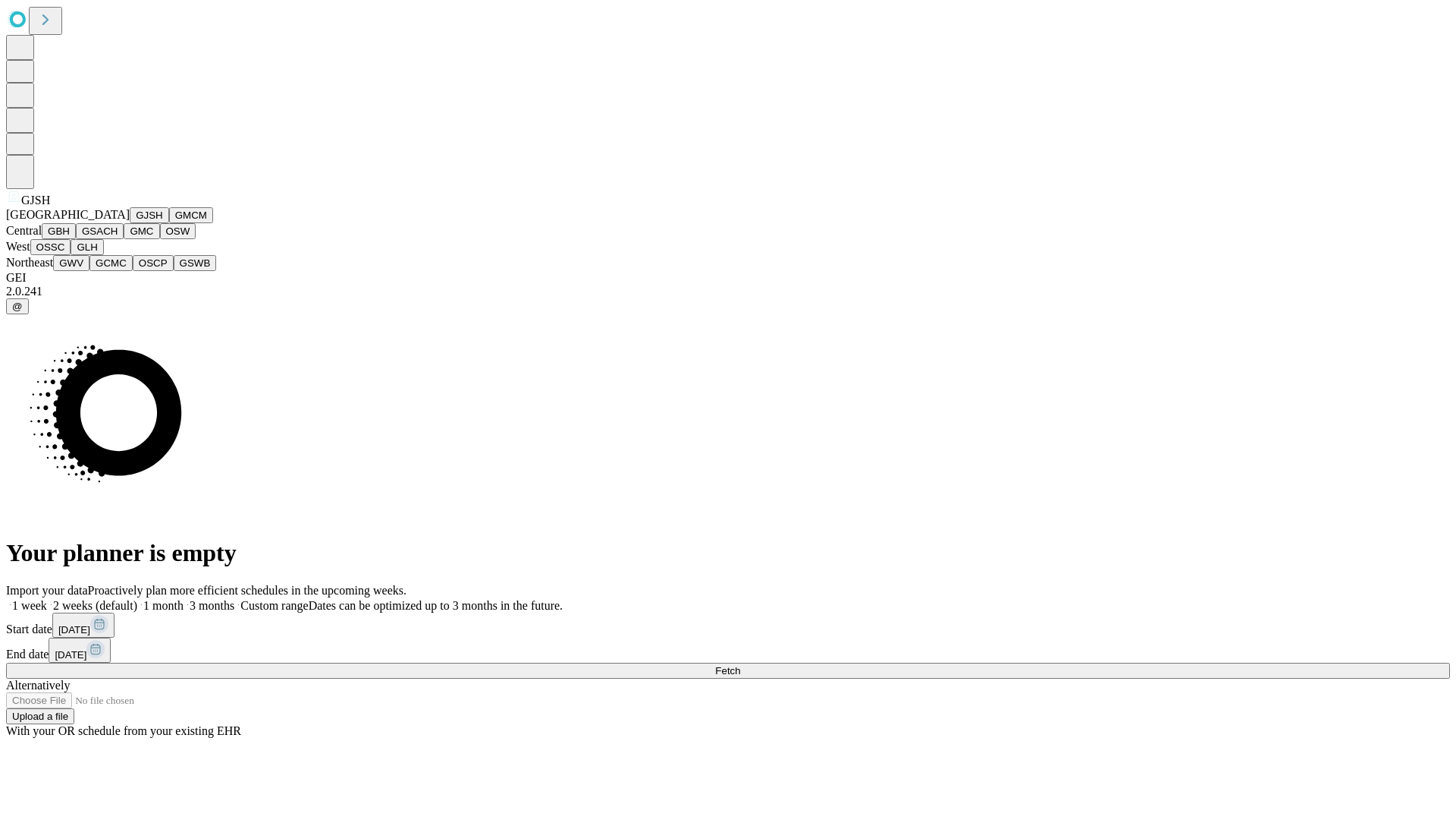
click at [129, 223] on button "GJSH" at bounding box center [149, 215] width 39 height 16
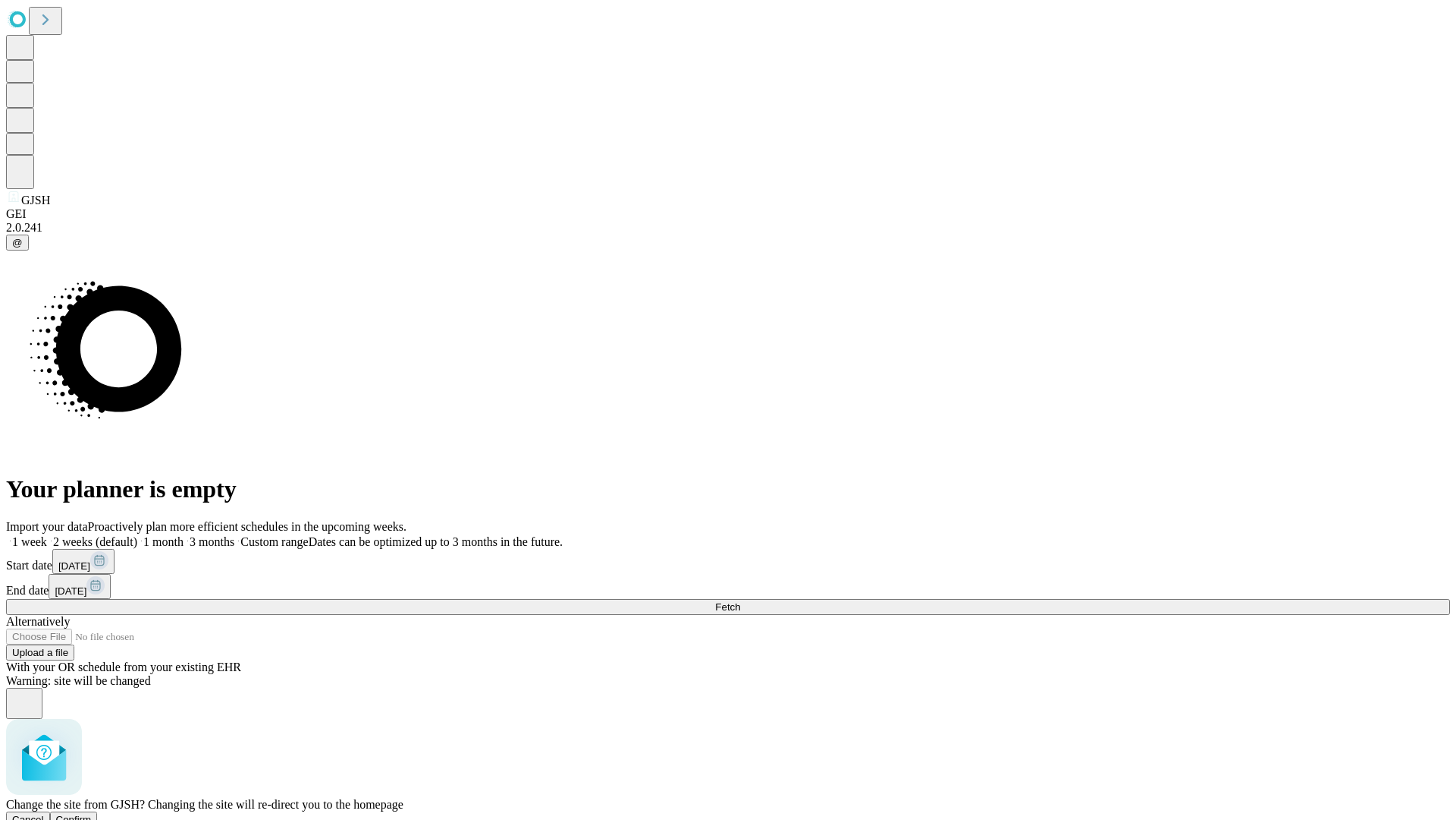
click at [92, 813] on span "Confirm" at bounding box center [73, 819] width 35 height 11
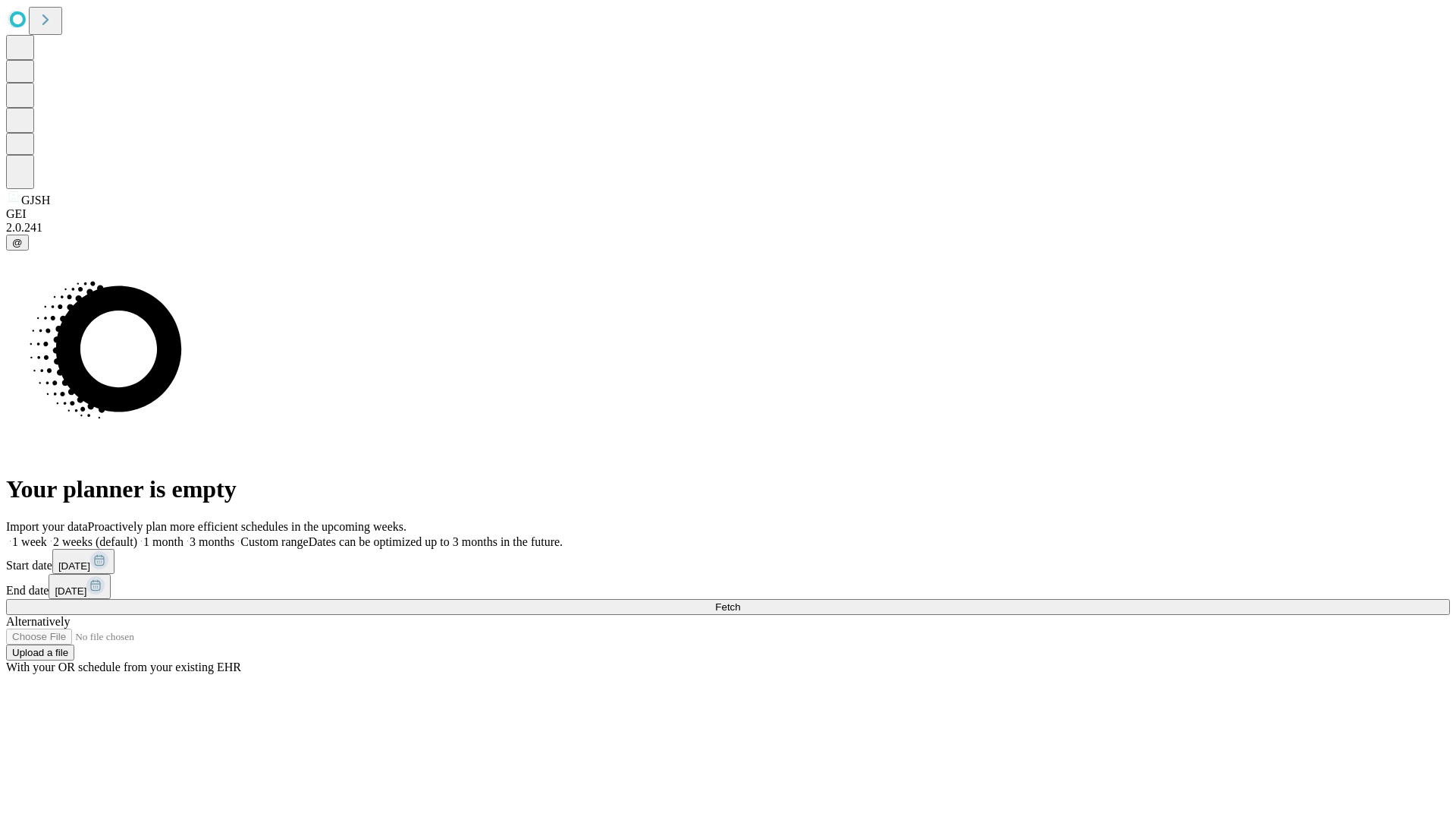
click at [741, 601] on span "Fetch" at bounding box center [728, 607] width 25 height 11
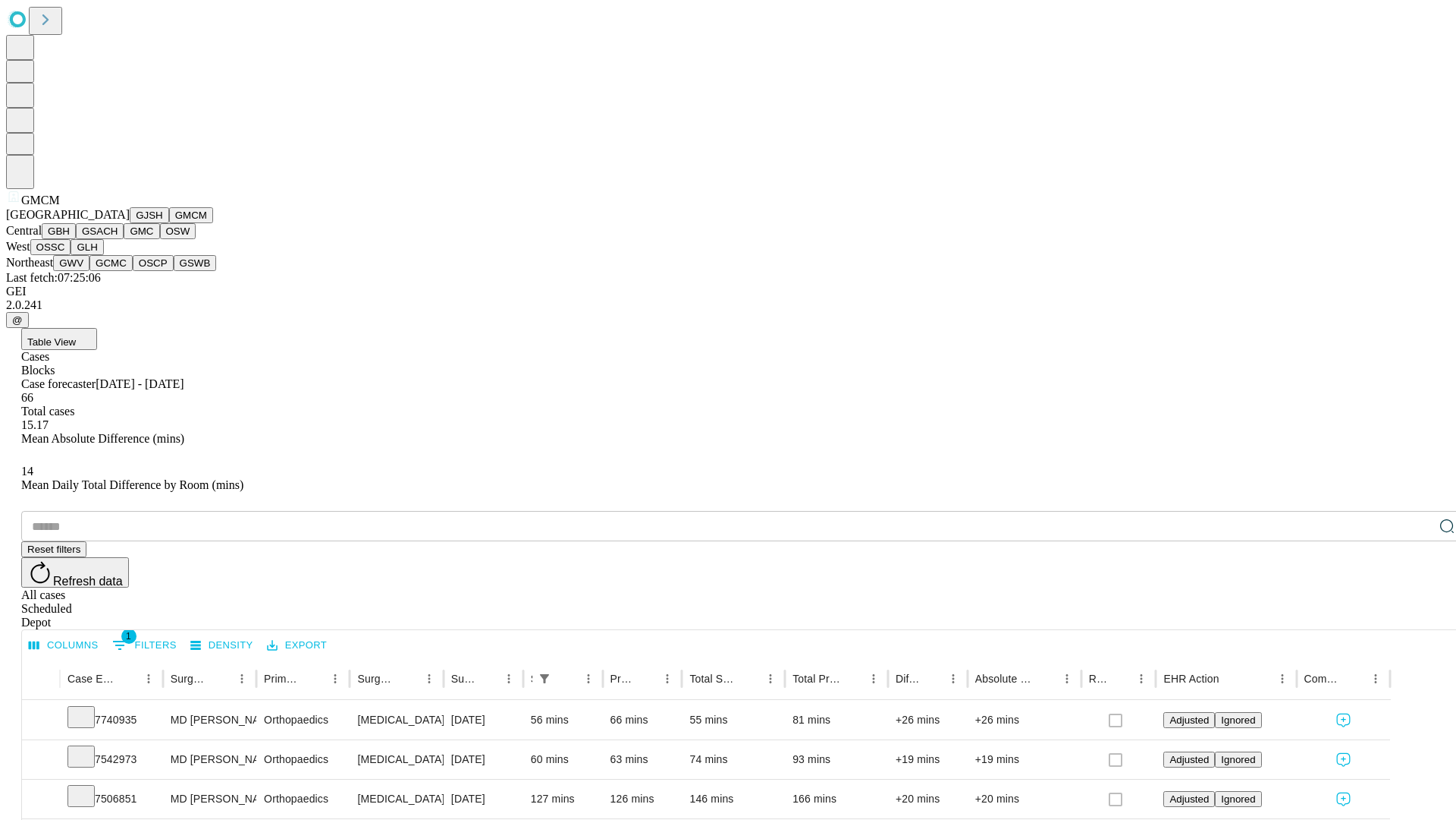
click at [76, 239] on button "GBH" at bounding box center [59, 231] width 34 height 16
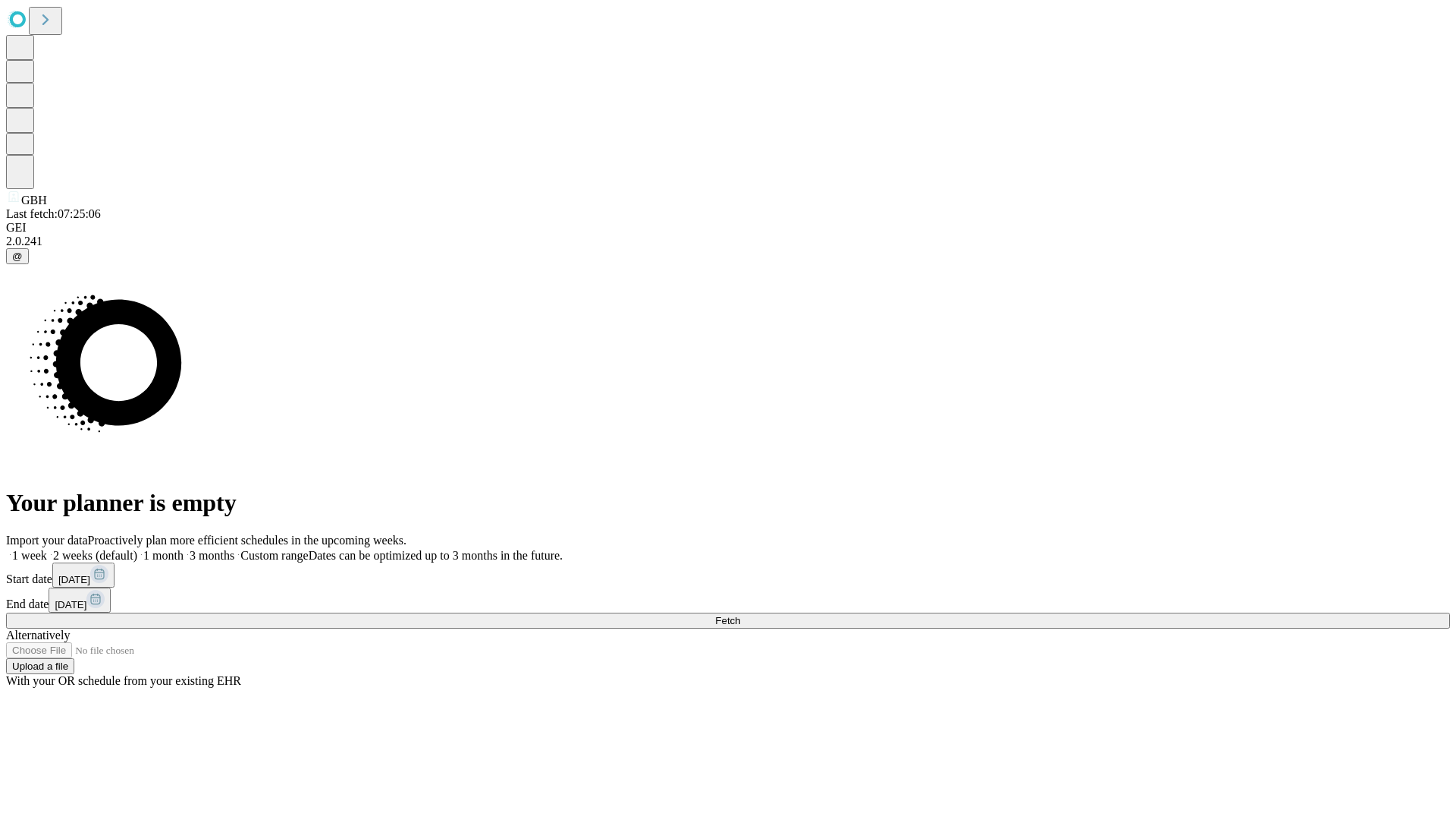
click at [741, 614] on span "Fetch" at bounding box center [728, 620] width 25 height 11
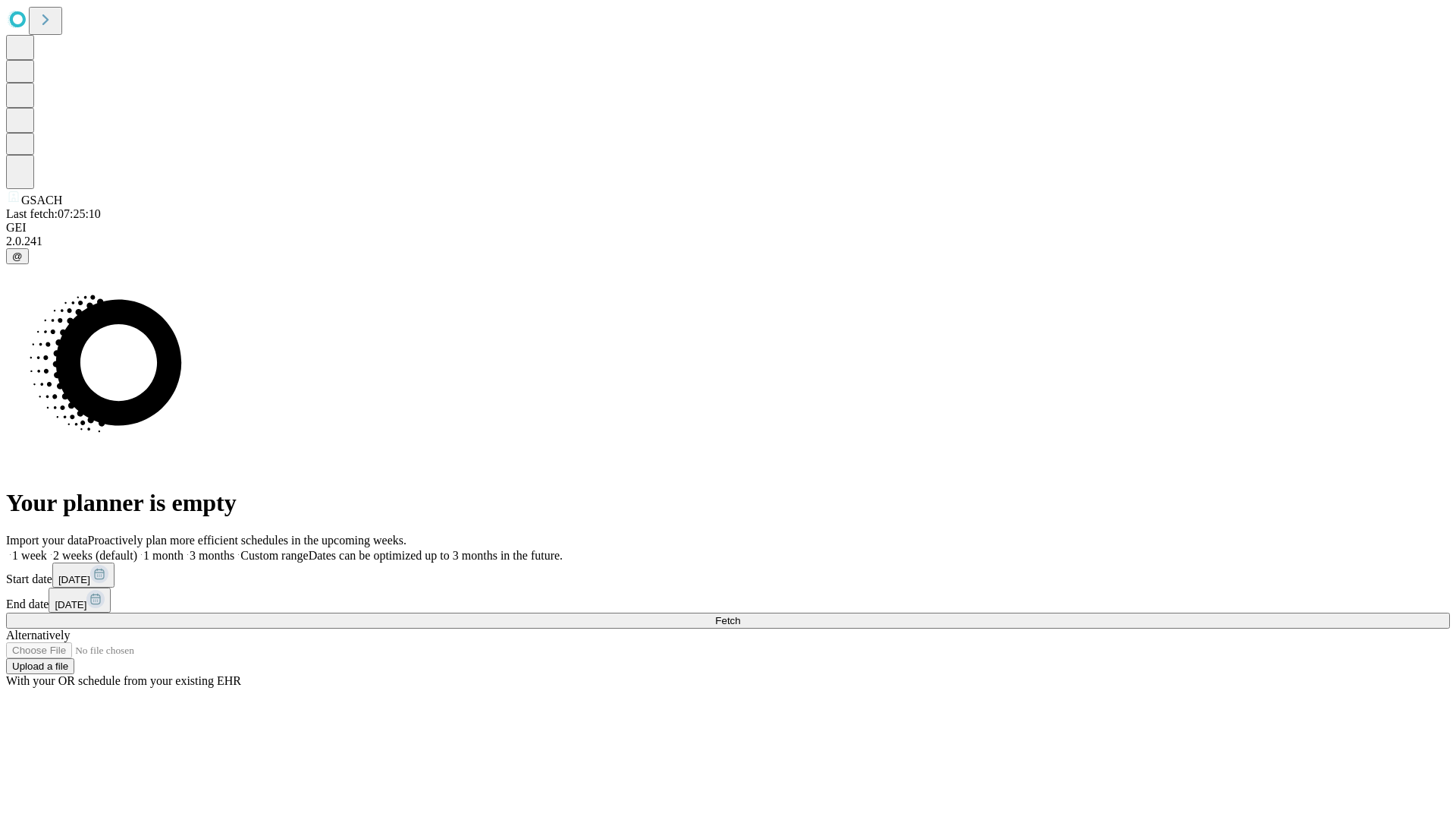
click at [741, 614] on span "Fetch" at bounding box center [728, 620] width 25 height 11
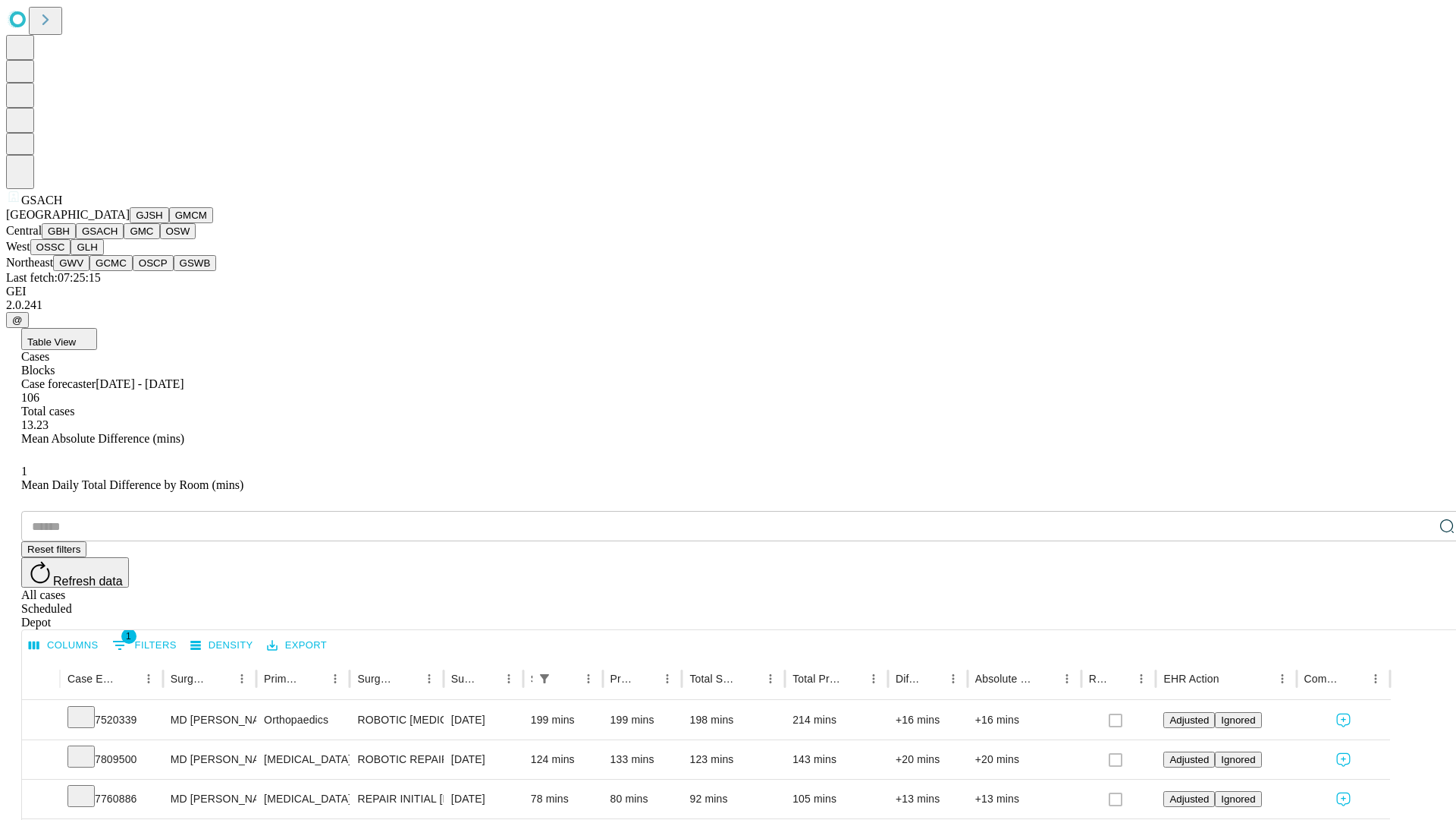
click at [124, 239] on button "GMC" at bounding box center [141, 231] width 35 height 16
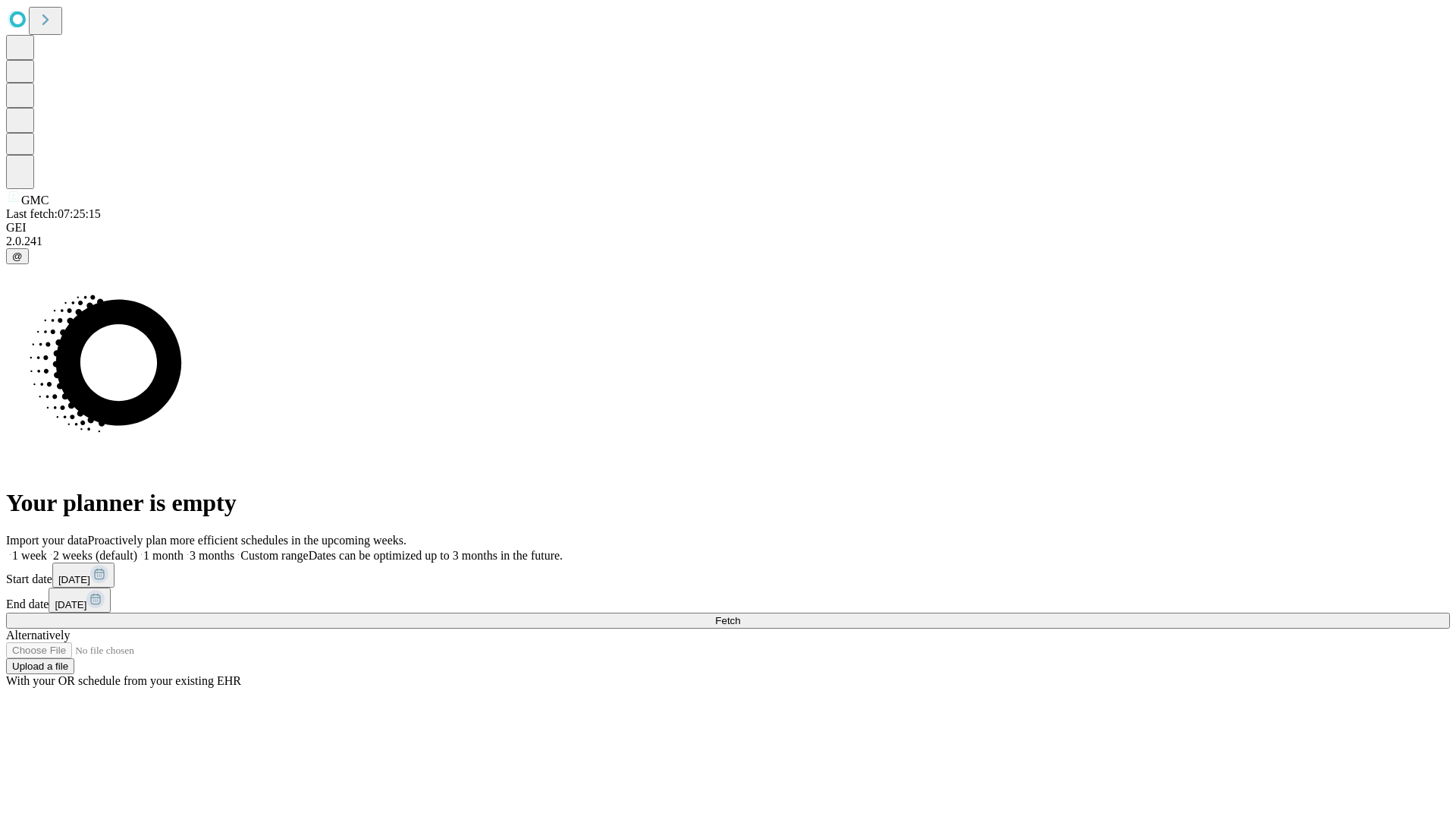
click at [741, 614] on span "Fetch" at bounding box center [728, 620] width 25 height 11
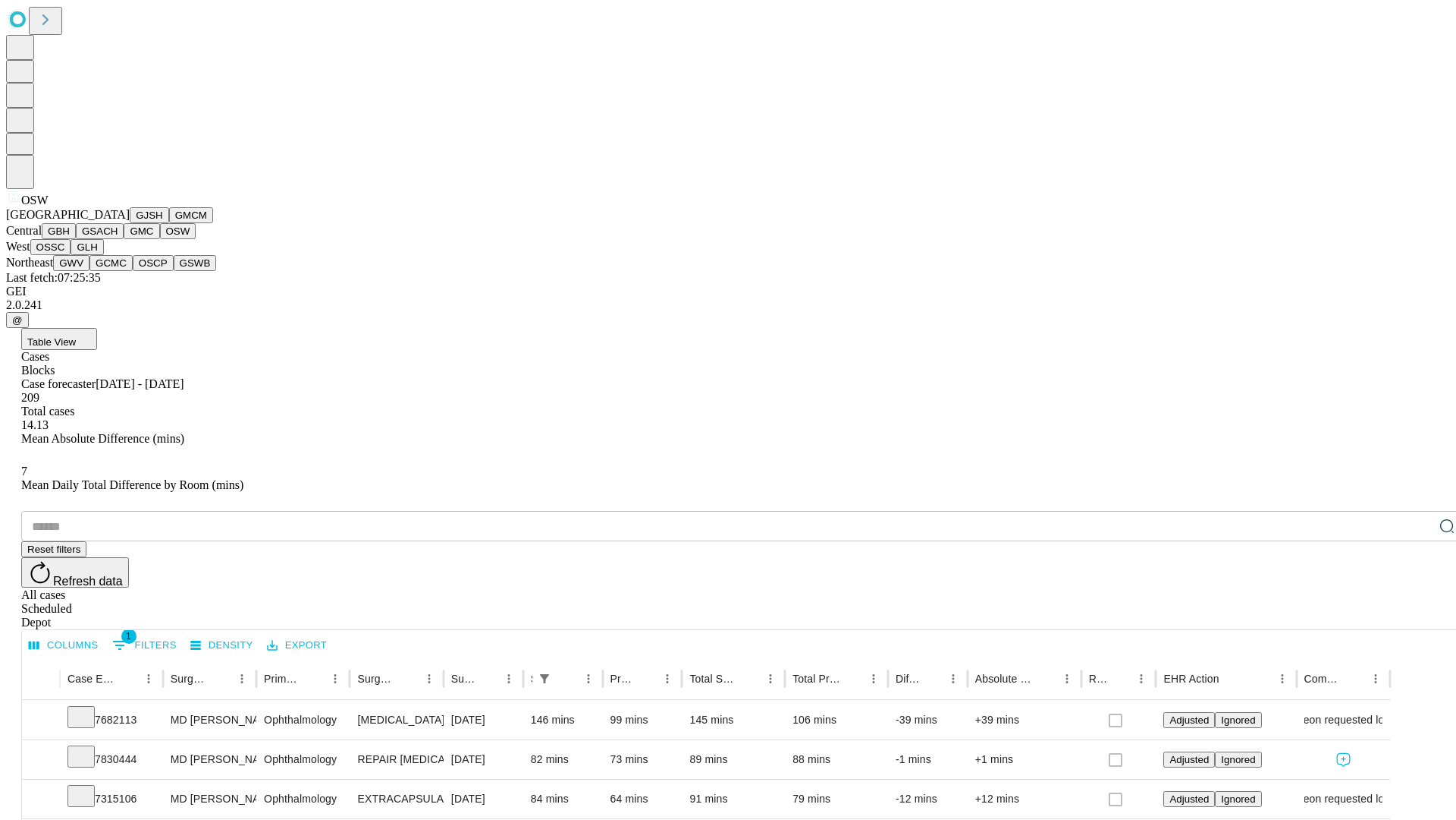
click at [72, 255] on button "OSSC" at bounding box center [51, 247] width 41 height 16
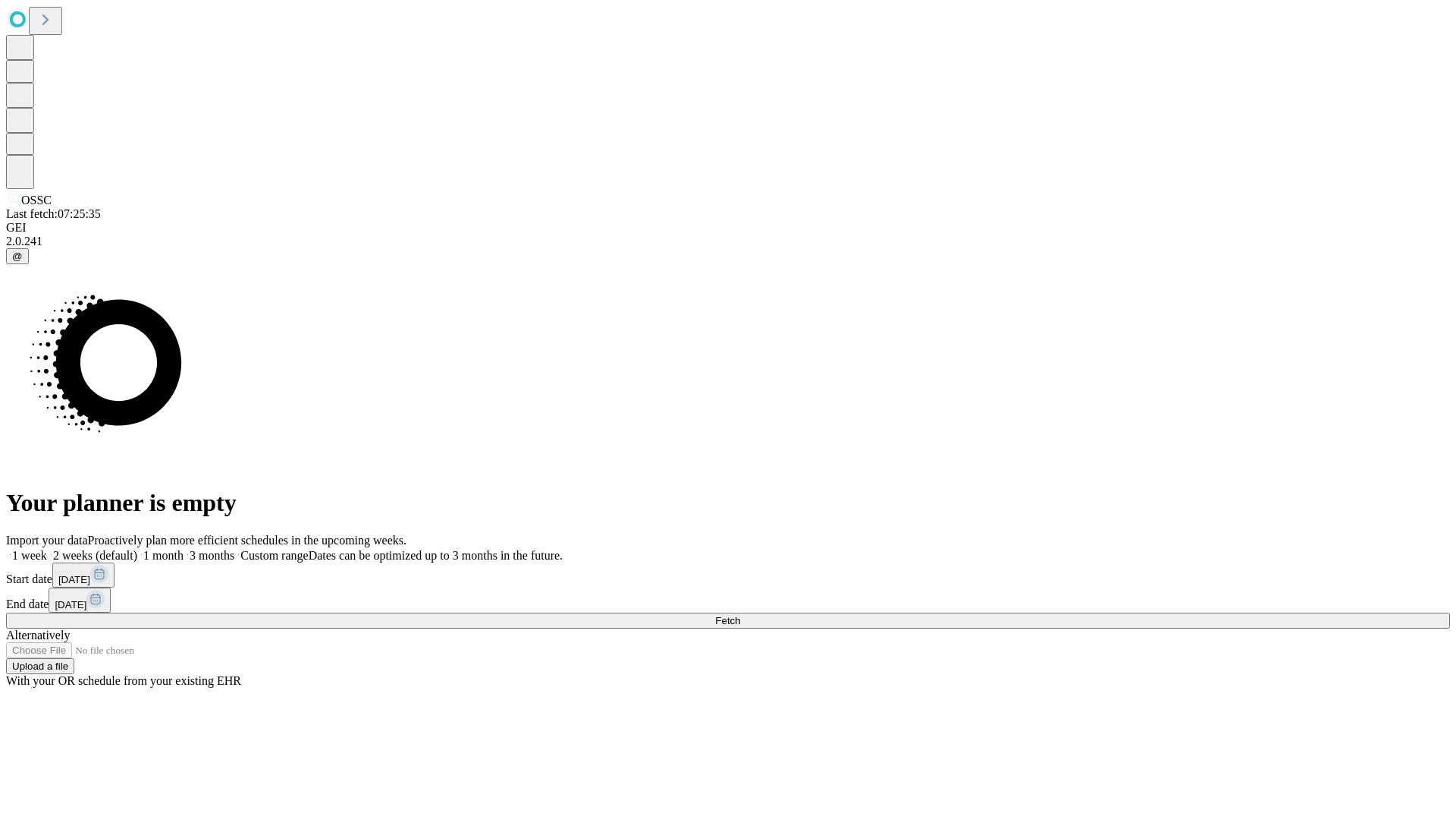
click at [741, 614] on span "Fetch" at bounding box center [728, 620] width 25 height 11
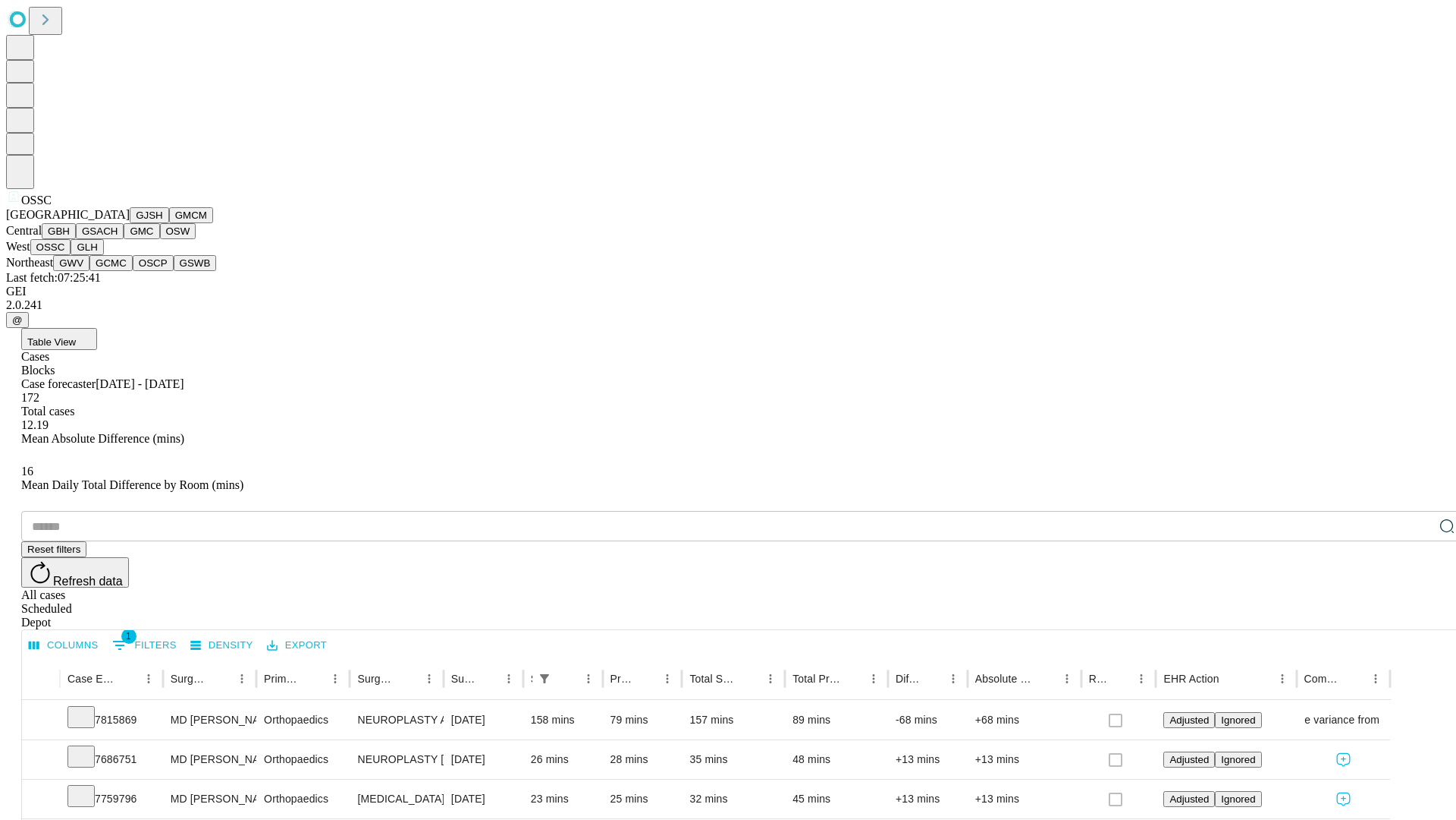
click at [103, 255] on button "GLH" at bounding box center [87, 247] width 33 height 16
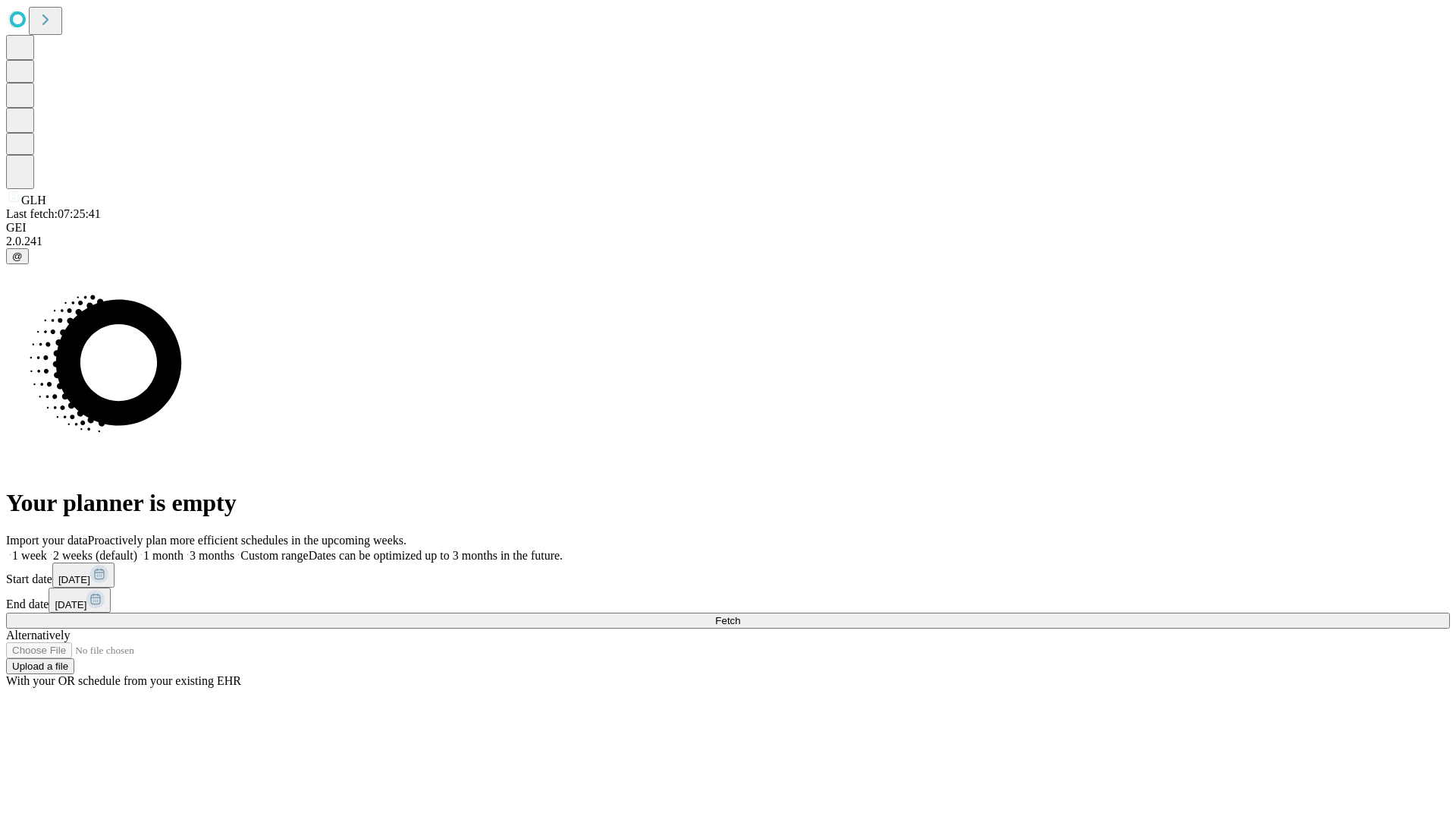
click at [741, 614] on span "Fetch" at bounding box center [728, 620] width 25 height 11
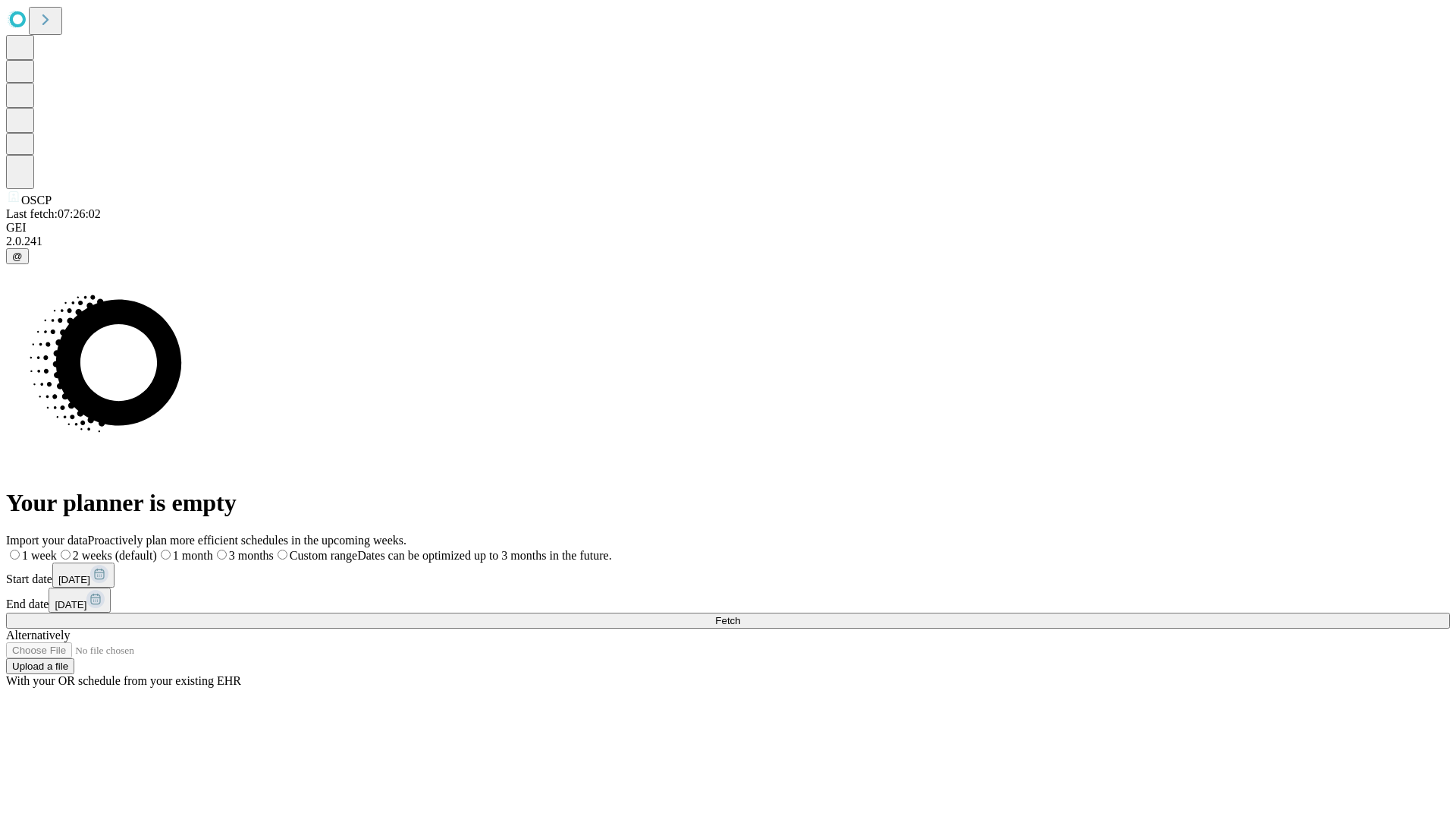
click at [741, 614] on span "Fetch" at bounding box center [728, 620] width 25 height 11
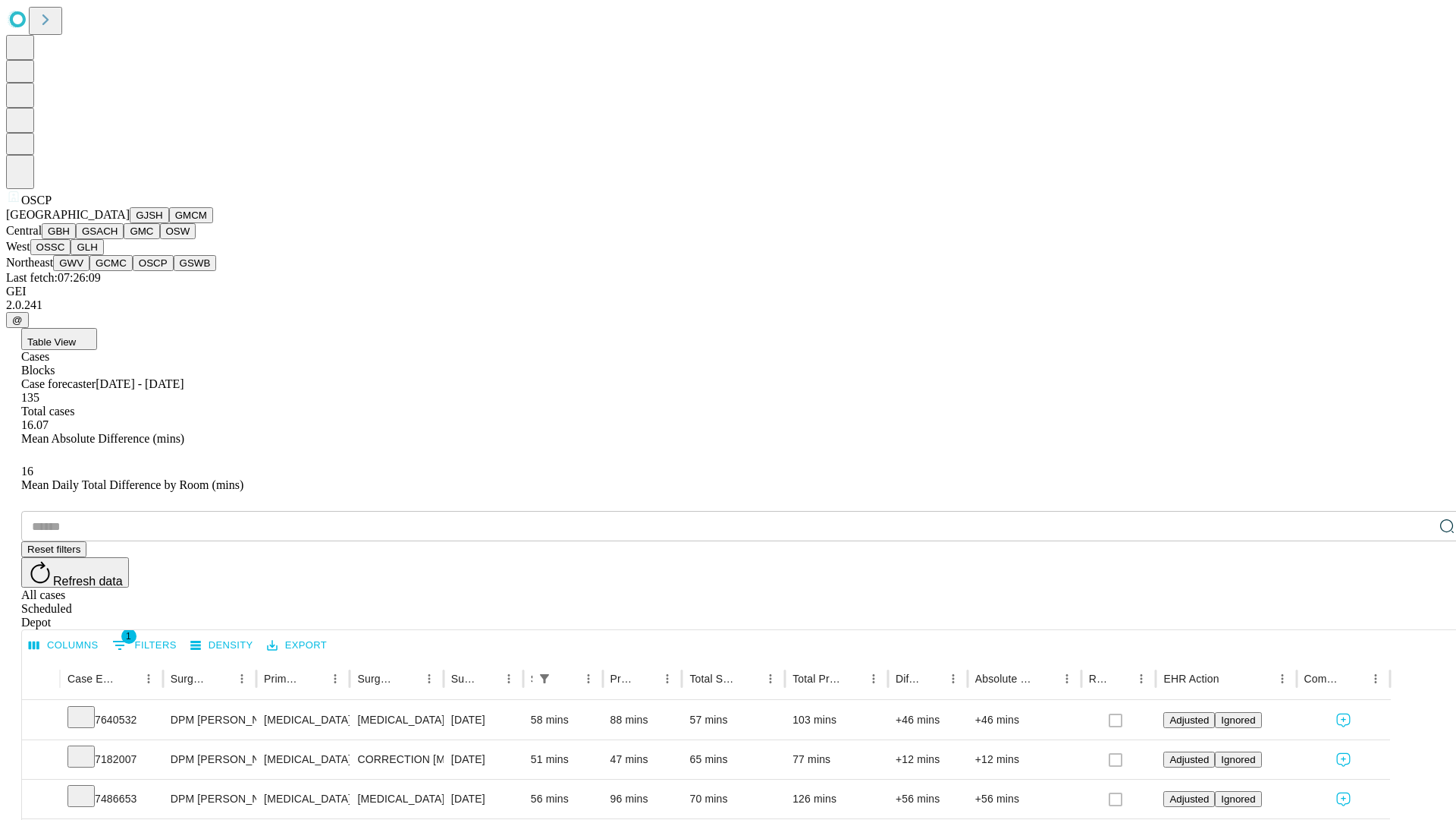
click at [174, 271] on button "GSWB" at bounding box center [195, 262] width 43 height 16
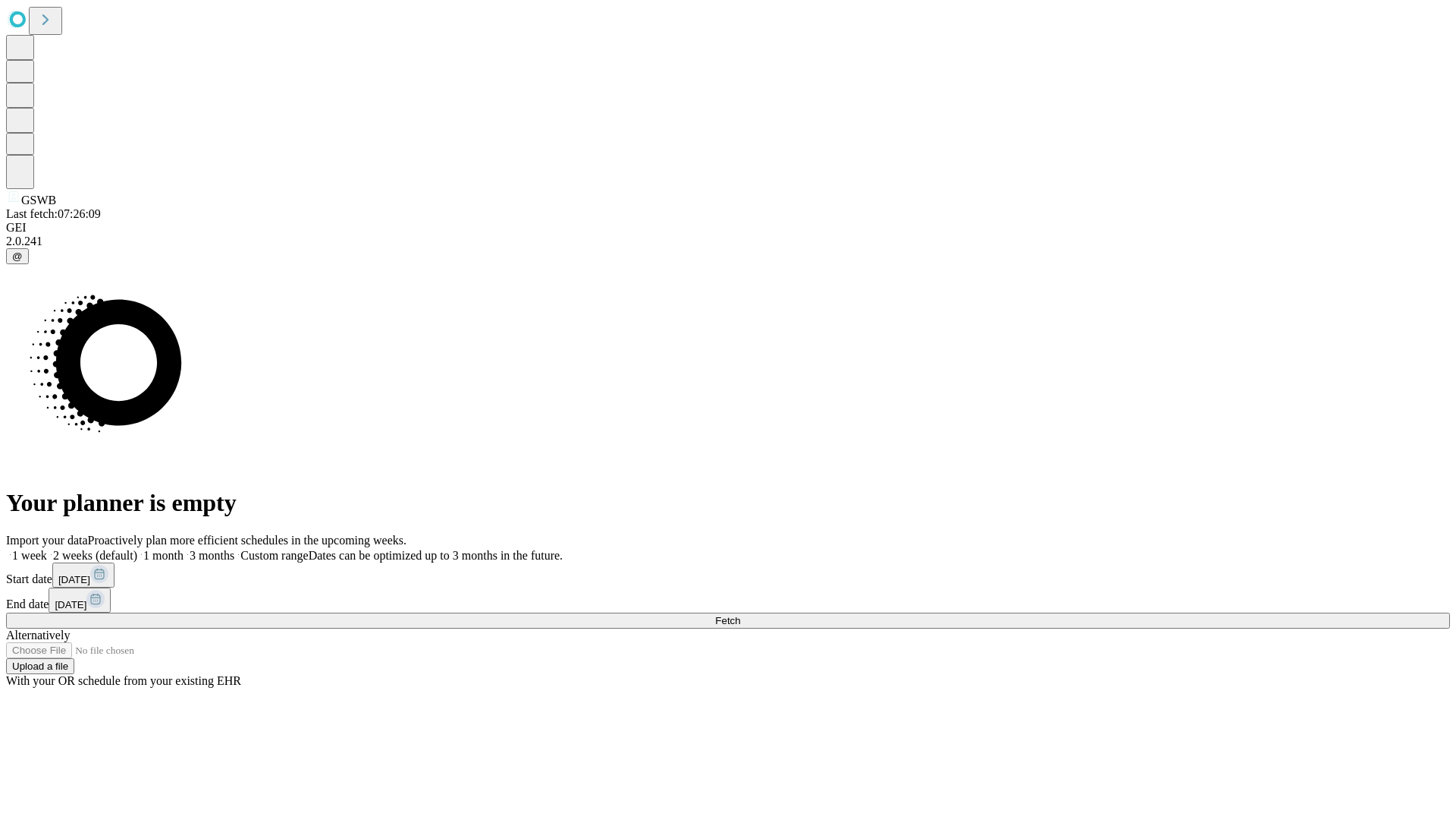
click at [741, 614] on span "Fetch" at bounding box center [728, 620] width 25 height 11
